Goal: Task Accomplishment & Management: Use online tool/utility

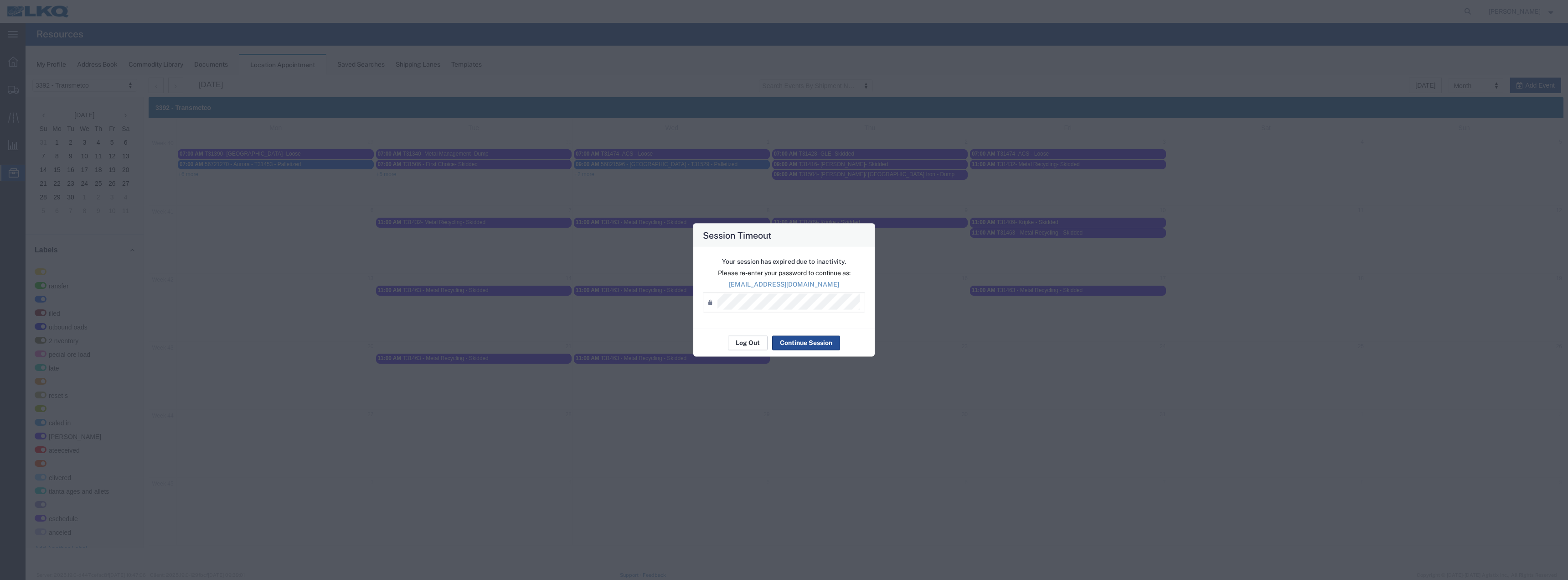
click at [740, 342] on button "Log Out" at bounding box center [747, 342] width 40 height 15
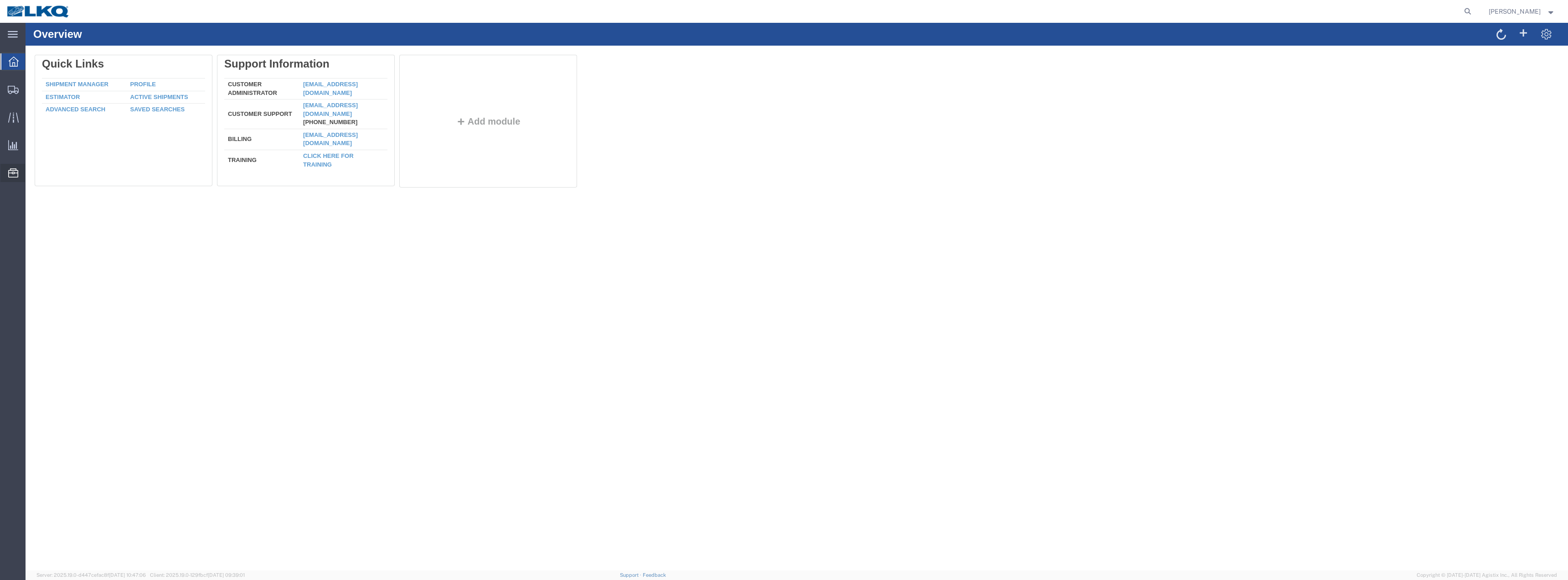
click at [0, 0] on span "Location Appointment" at bounding box center [0, 0] width 0 height 0
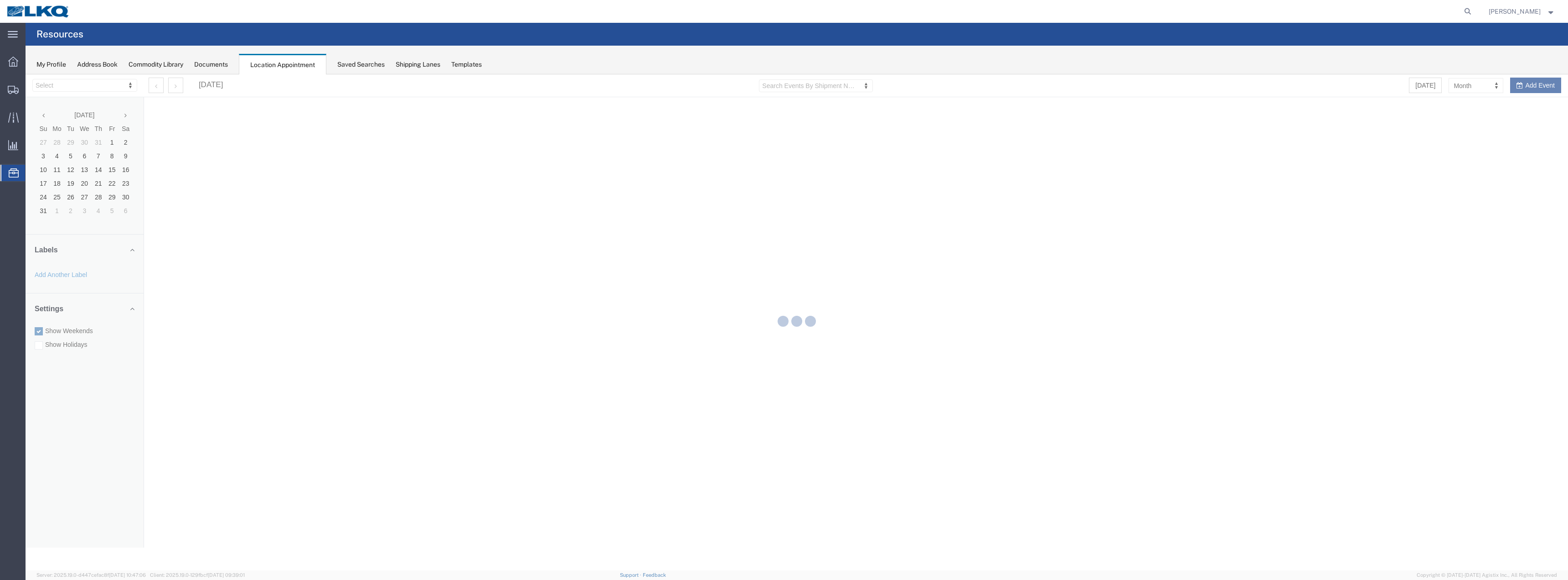
select select "28018"
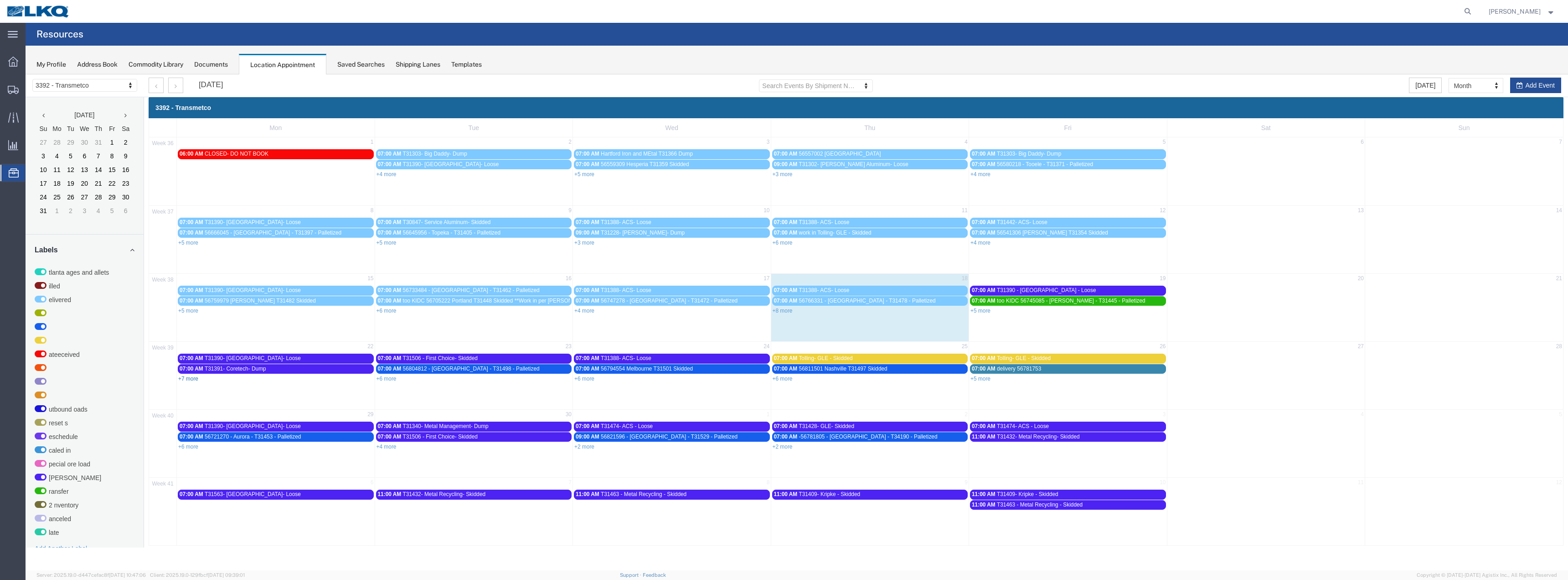
click at [185, 379] on link "+7 more" at bounding box center [188, 378] width 20 height 6
